Goal: Task Accomplishment & Management: Manage account settings

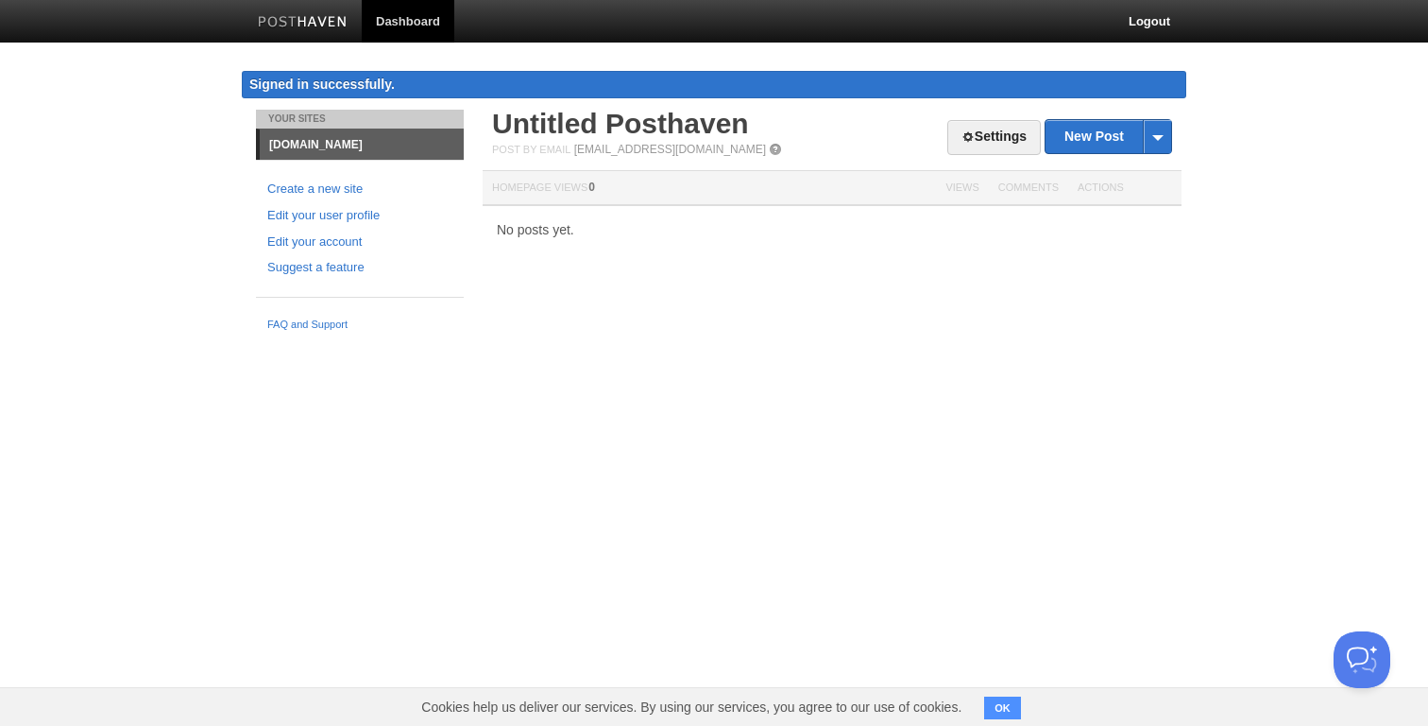
click at [424, 19] on link "Dashboard" at bounding box center [408, 21] width 93 height 43
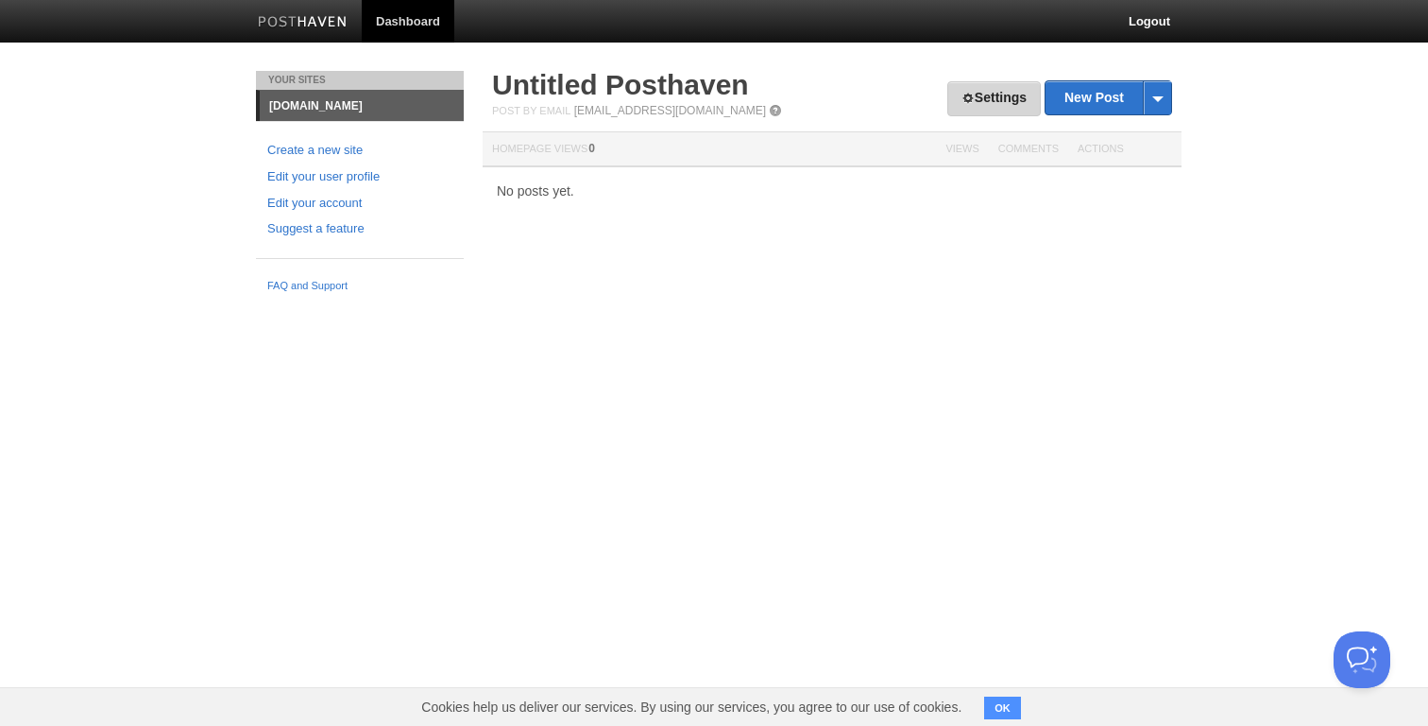
click at [989, 101] on link "Settings" at bounding box center [995, 98] width 94 height 35
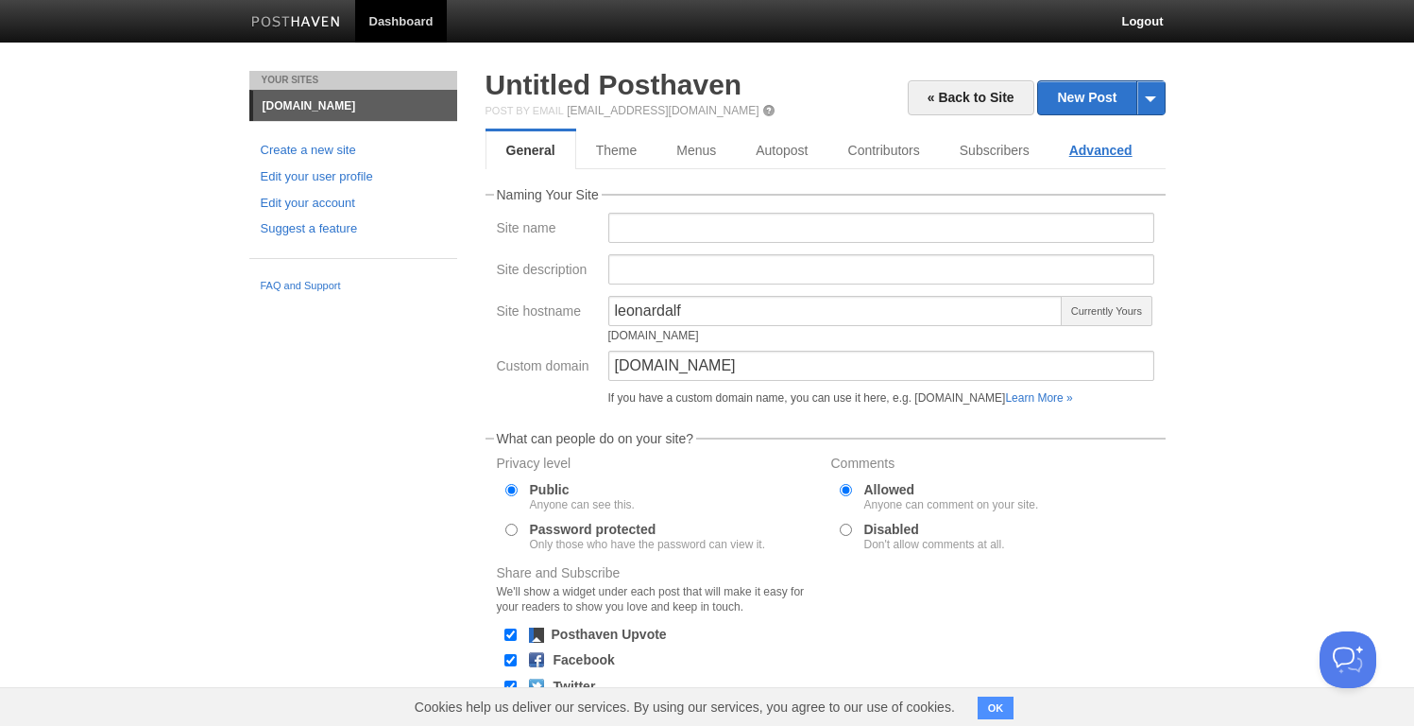
click at [1110, 154] on link "Advanced" at bounding box center [1101, 150] width 103 height 38
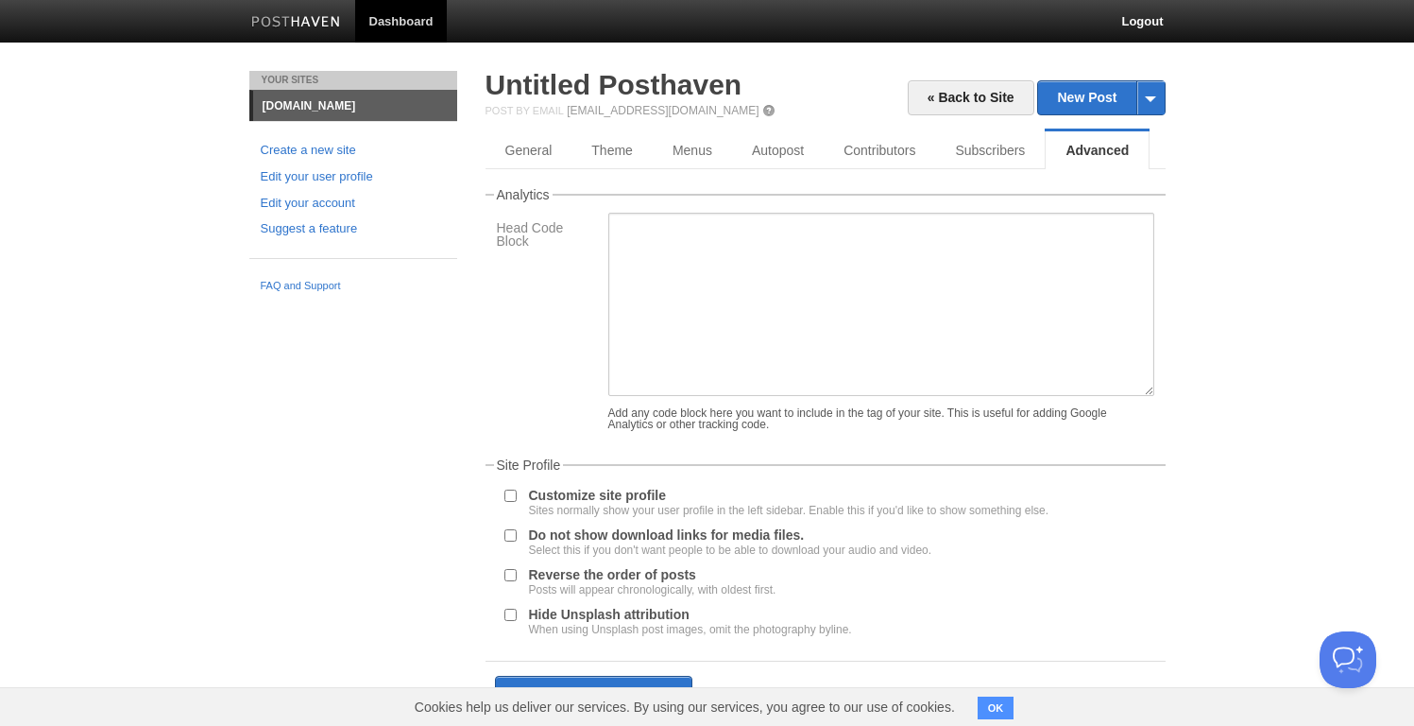
click at [305, 10] on link at bounding box center [296, 24] width 118 height 43
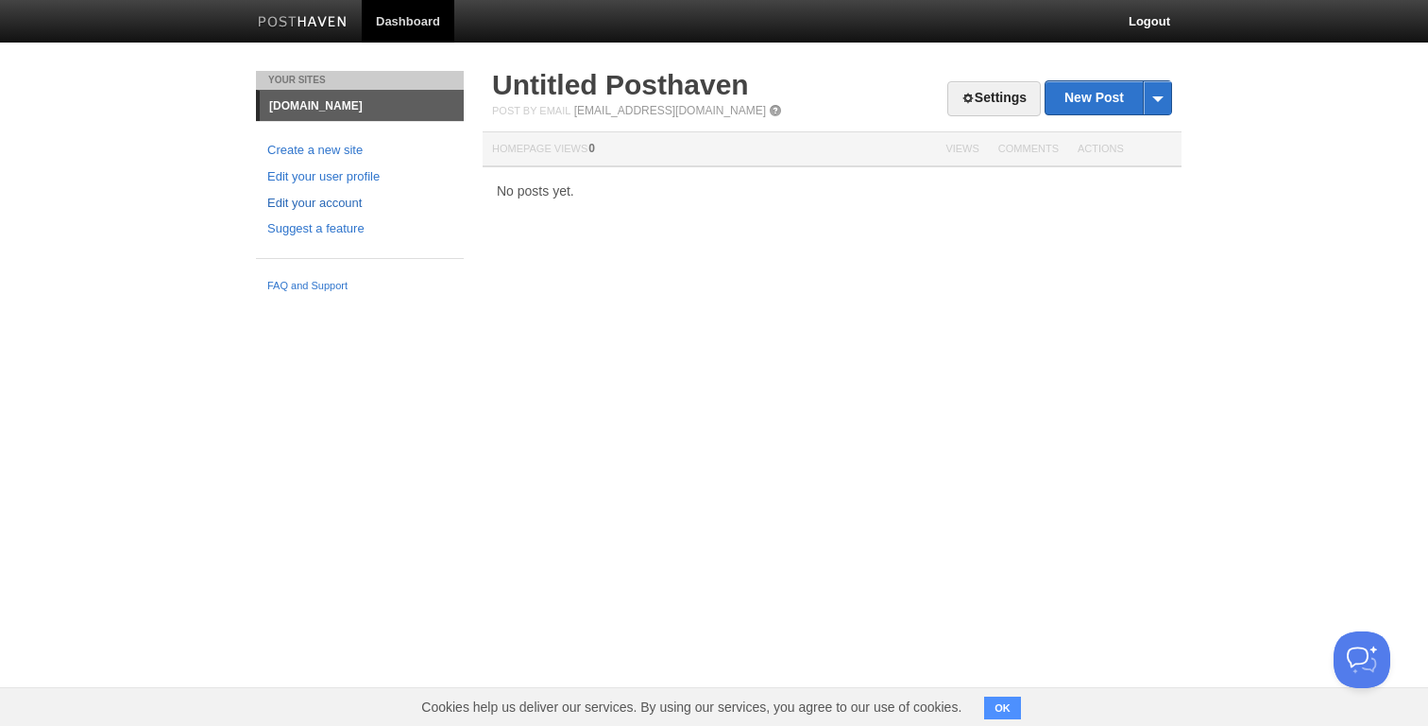
click at [314, 197] on link "Edit your account" at bounding box center [359, 204] width 185 height 20
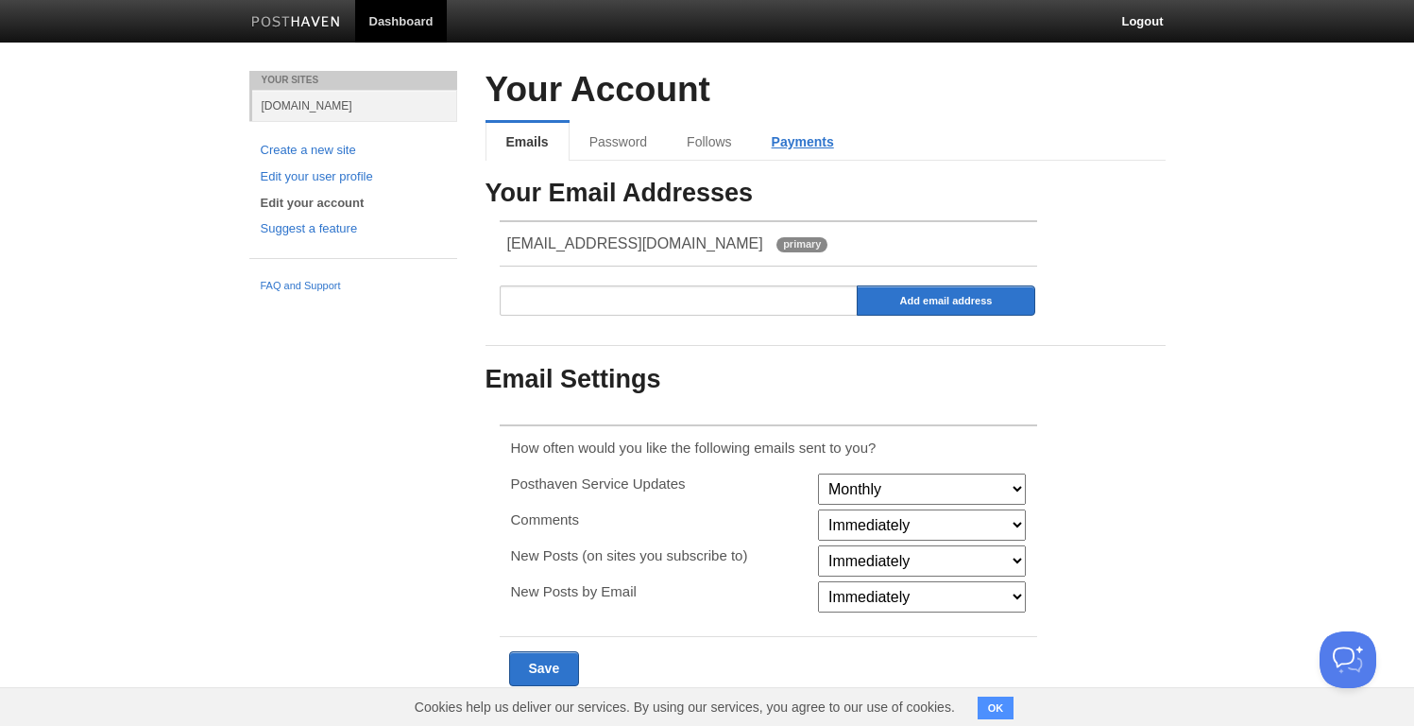
click at [786, 129] on link "Payments" at bounding box center [803, 142] width 102 height 38
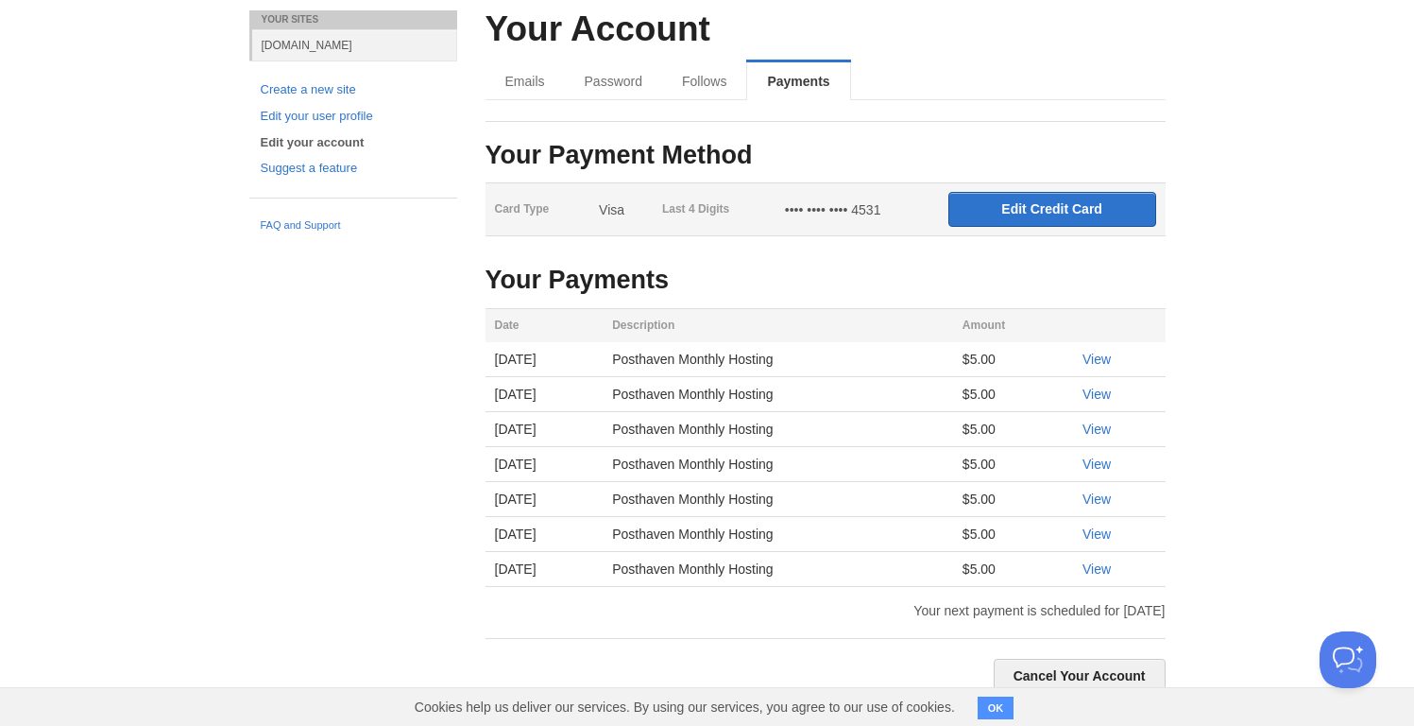
scroll to position [66, 0]
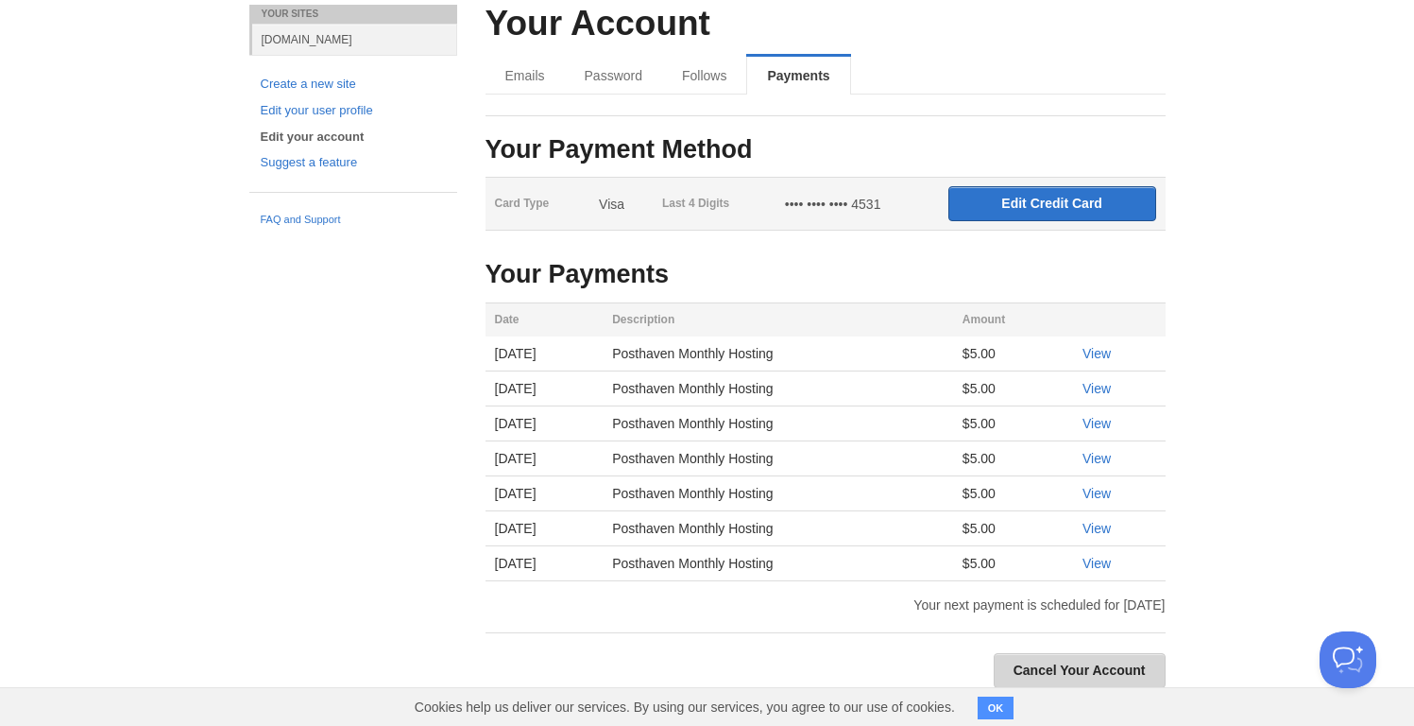
click at [1052, 659] on link "Cancel Your Account" at bounding box center [1080, 670] width 172 height 35
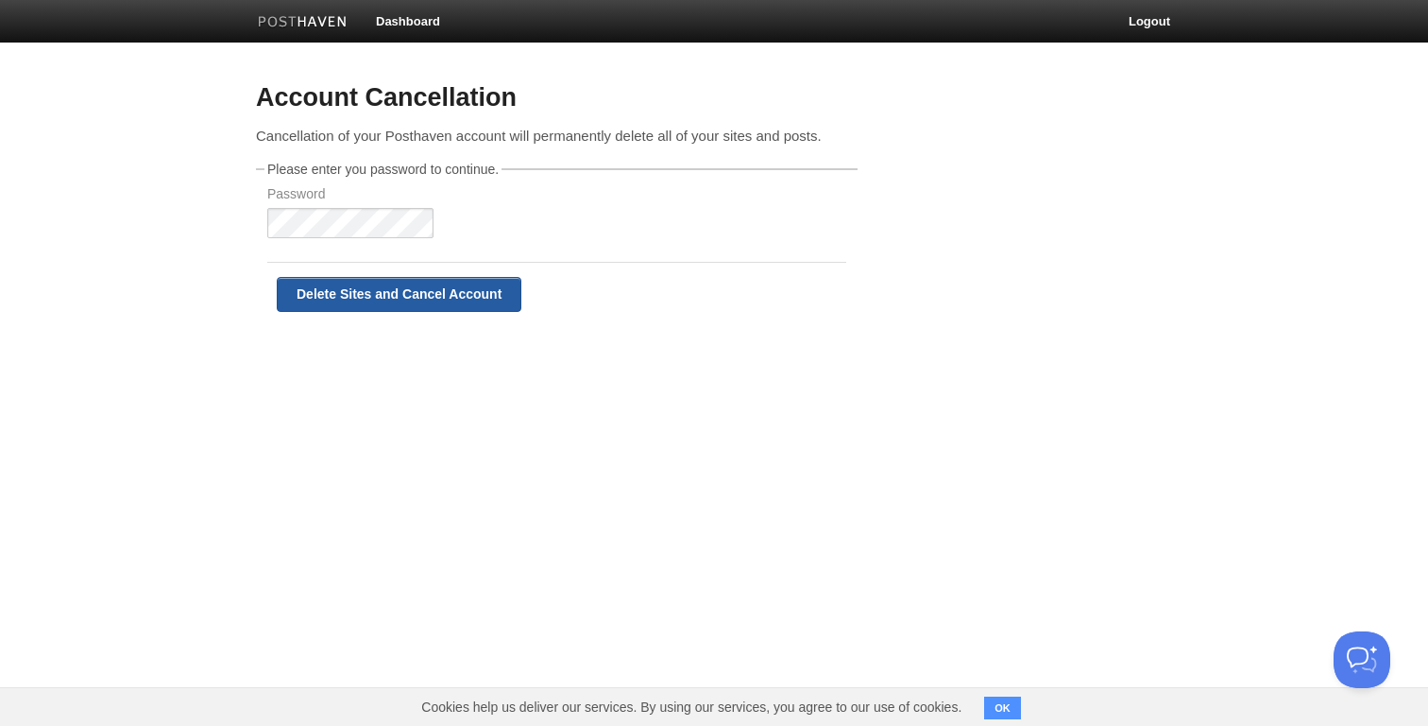
click at [397, 290] on input "Delete Sites and Cancel Account" at bounding box center [399, 294] width 245 height 35
